Goal: Book appointment/travel/reservation

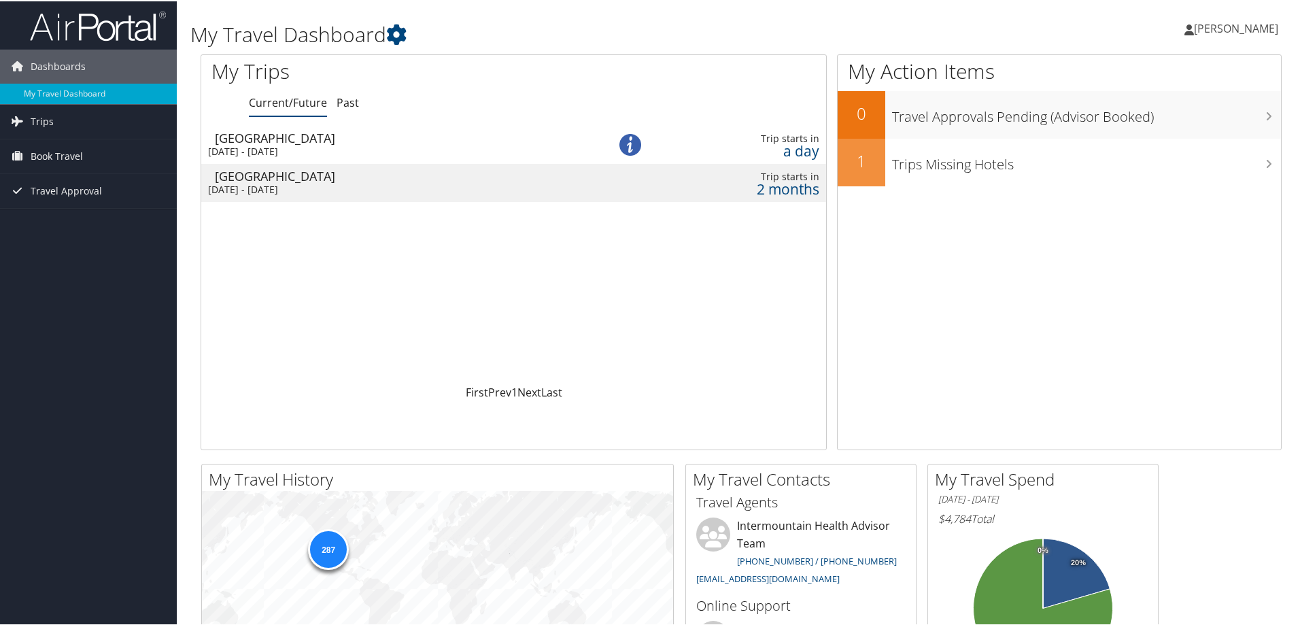
click at [271, 184] on div "[DATE] - [DATE]" at bounding box center [391, 188] width 367 height 12
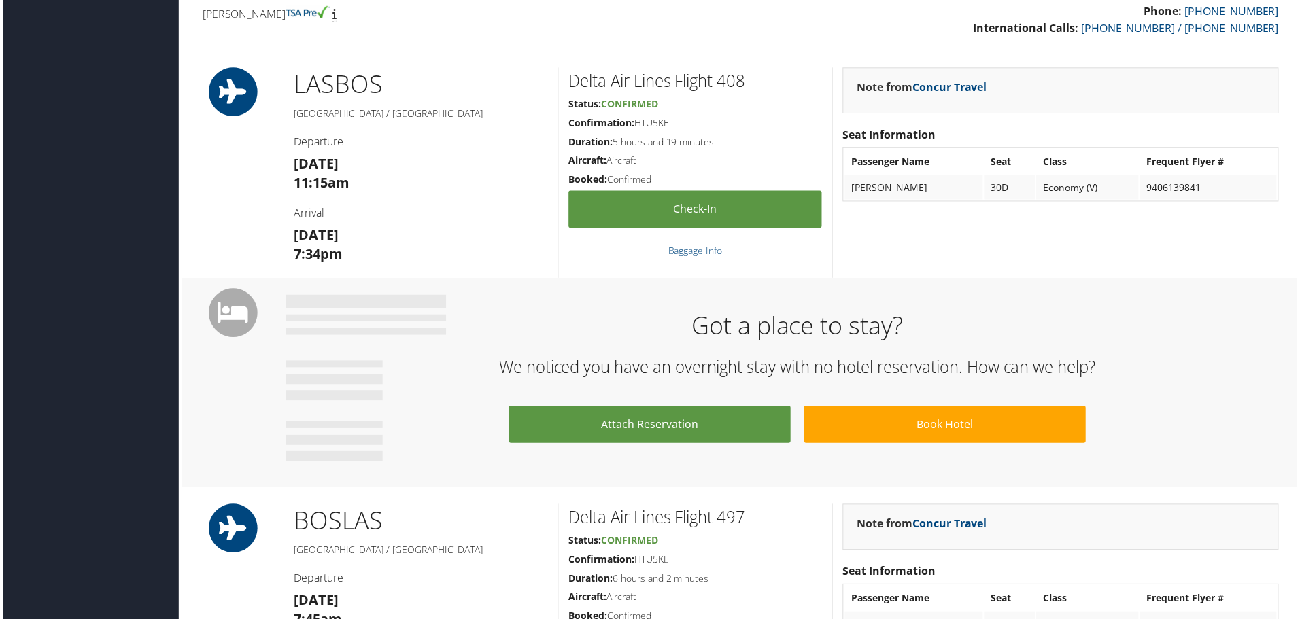
scroll to position [476, 0]
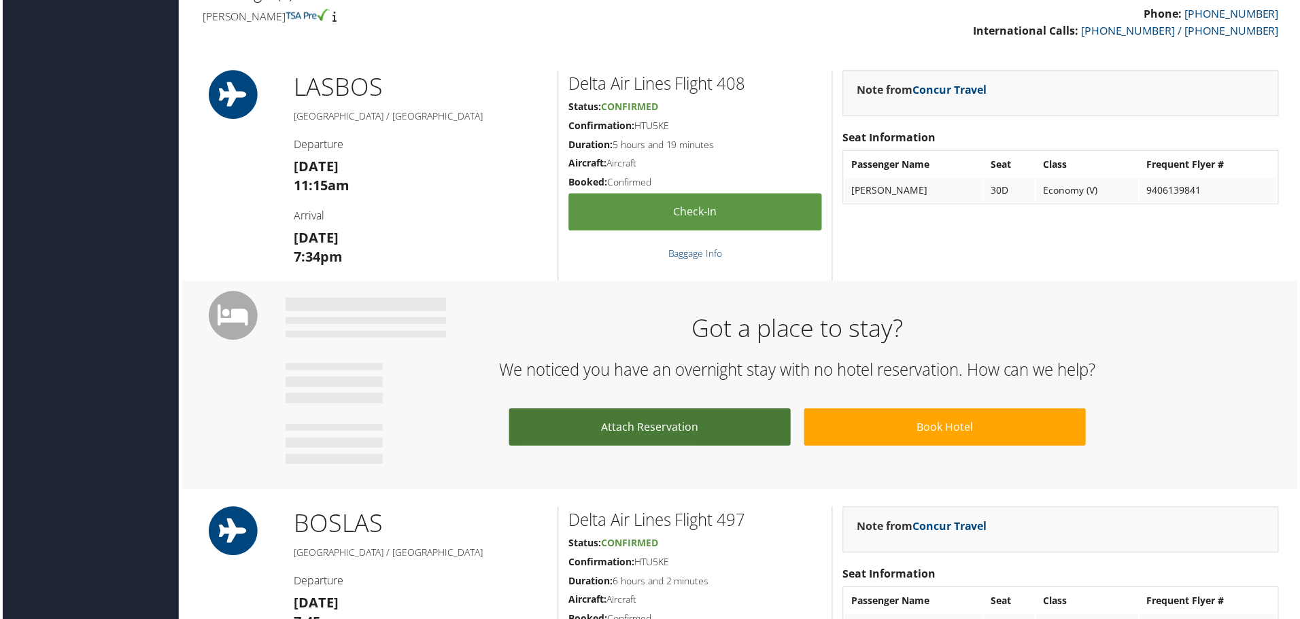
click at [632, 425] on link "Attach Reservation" at bounding box center [650, 429] width 283 height 37
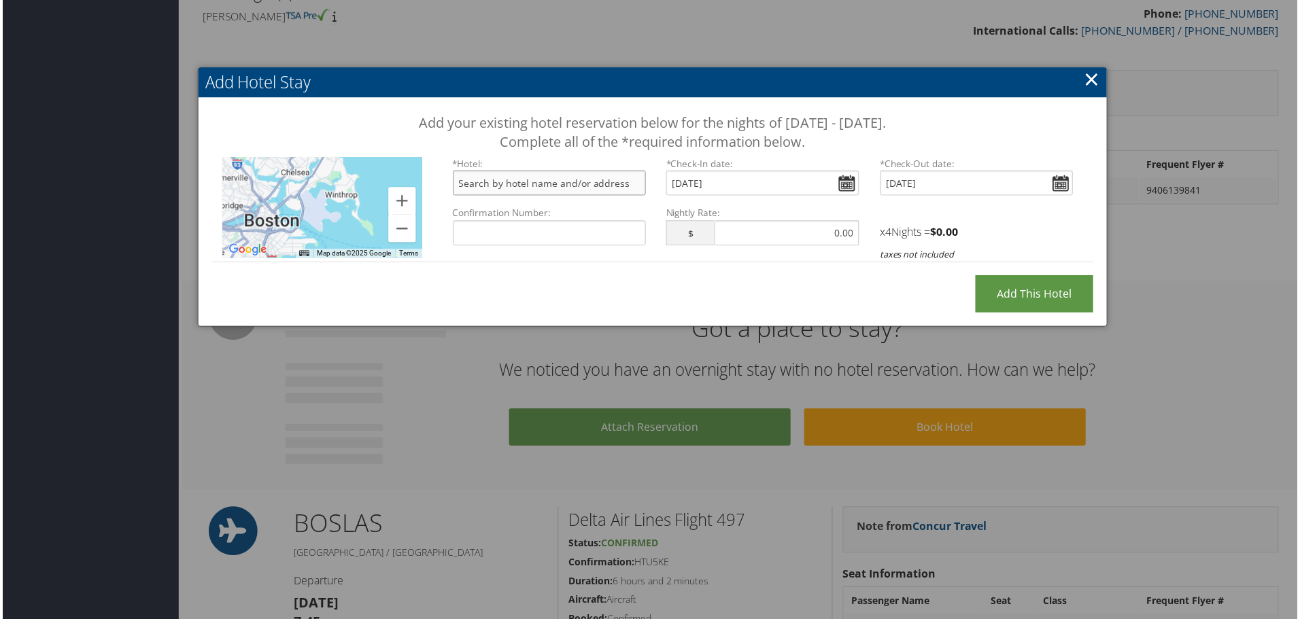
click at [541, 189] on input "text" at bounding box center [549, 183] width 194 height 25
click at [839, 179] on input "Sat Oct 04, 2025" at bounding box center [763, 183] width 194 height 25
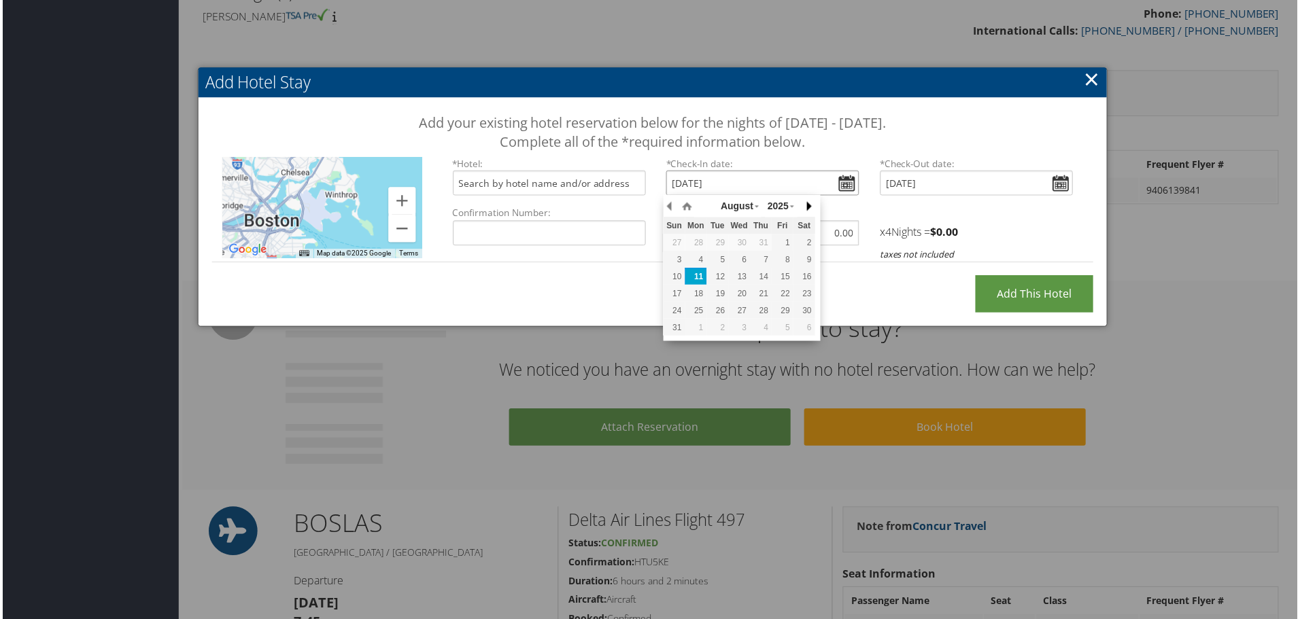
click at [810, 206] on button "button" at bounding box center [809, 207] width 14 height 20
type input "Mon, Aug 11, 2025"
click at [1087, 81] on link "×" at bounding box center [1094, 79] width 16 height 27
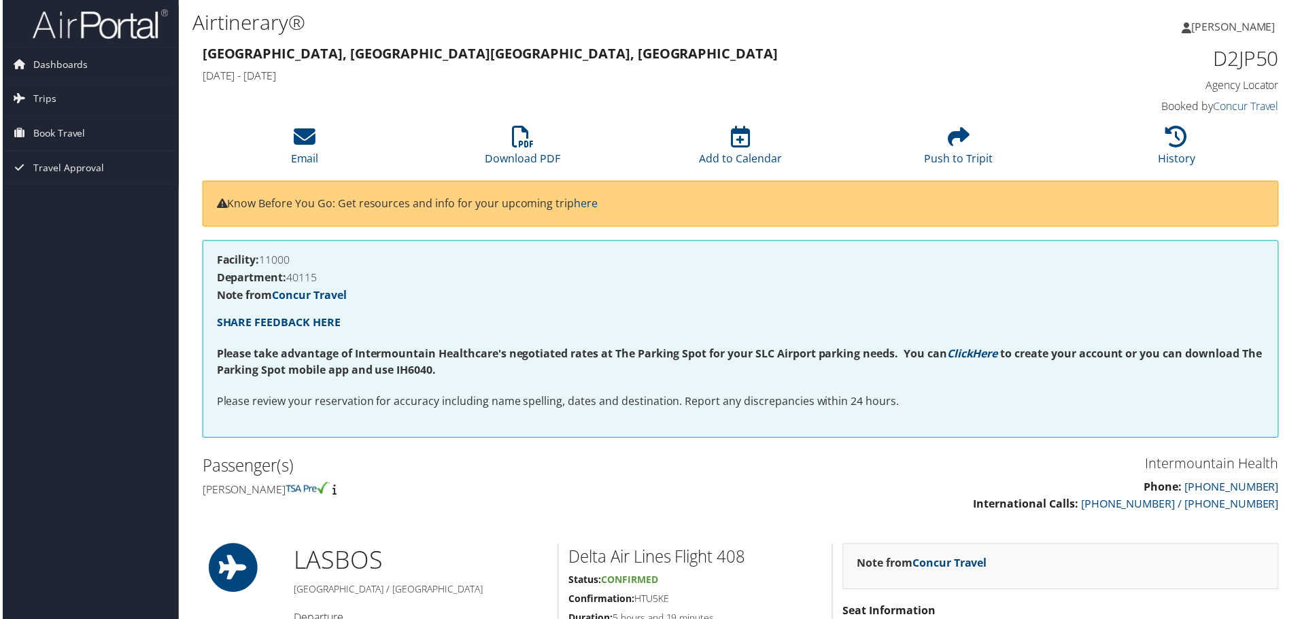
scroll to position [0, 0]
click at [58, 133] on span "Book Travel" at bounding box center [57, 135] width 52 height 34
click at [64, 196] on link "Book/Manage Online Trips" at bounding box center [88, 202] width 177 height 20
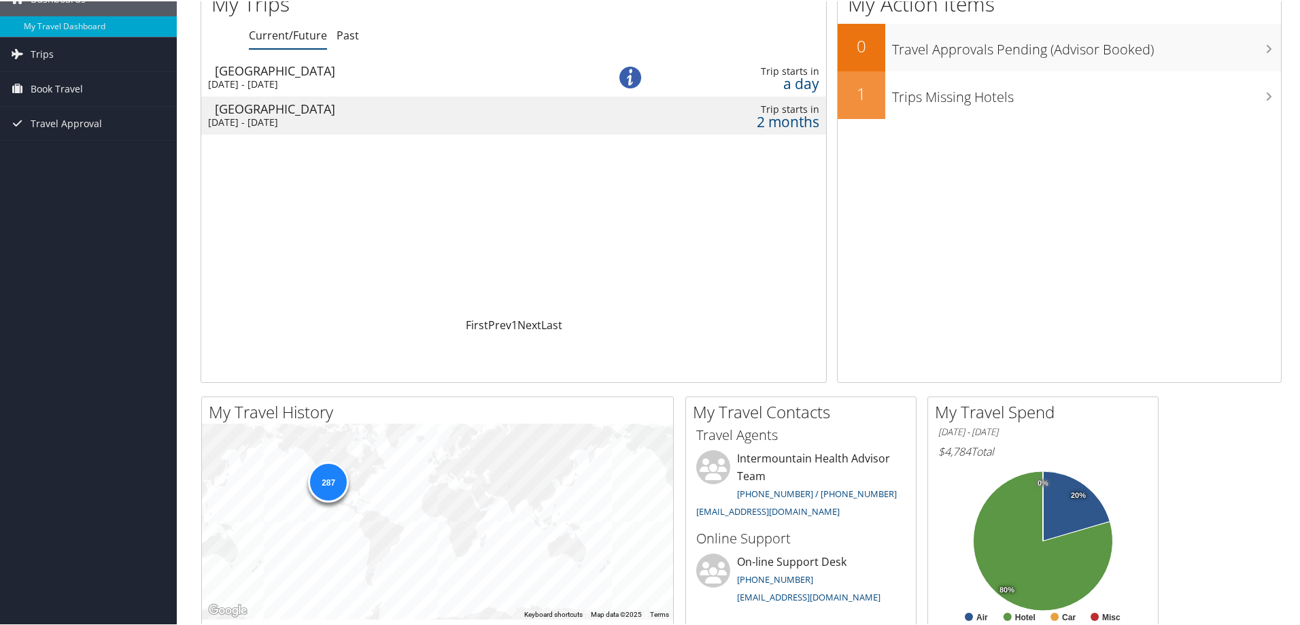
scroll to position [68, 0]
